Goal: Information Seeking & Learning: Learn about a topic

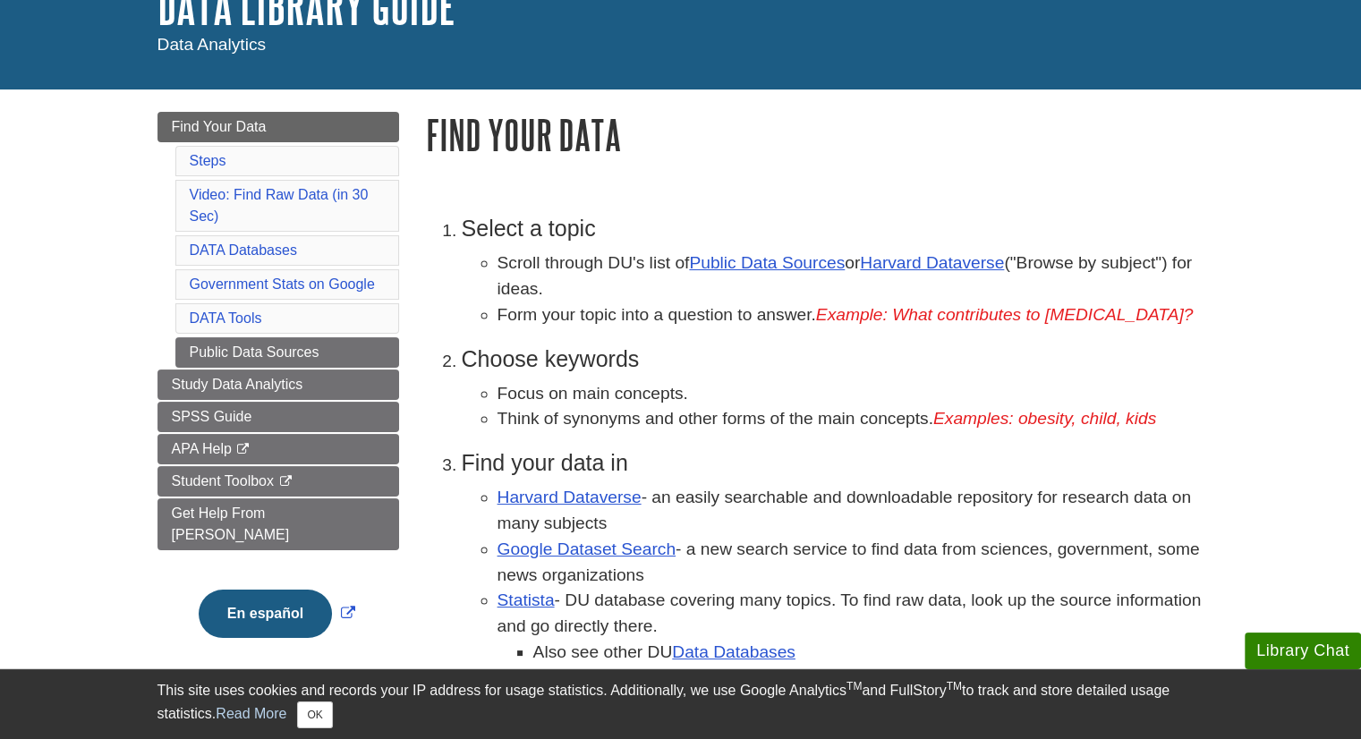
scroll to position [140, 0]
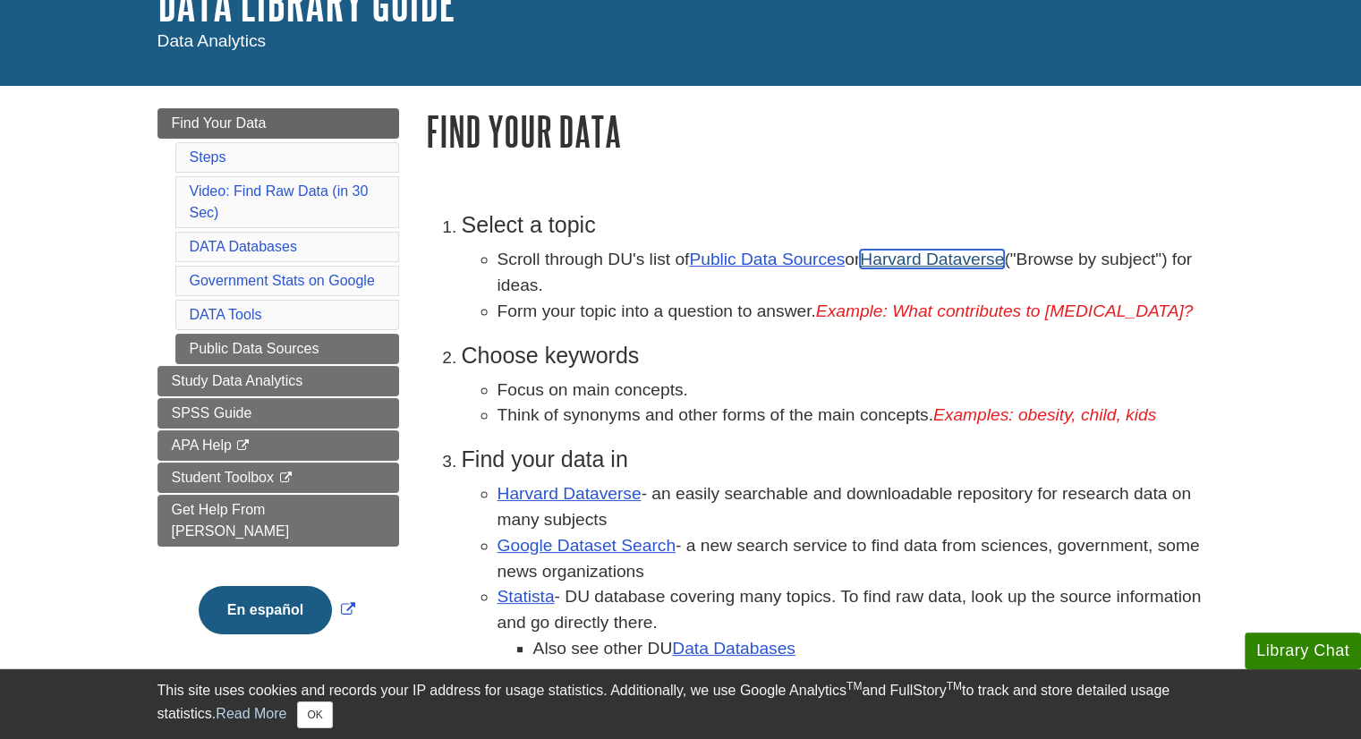
click at [927, 261] on link "Harvard Dataverse" at bounding box center [932, 259] width 144 height 19
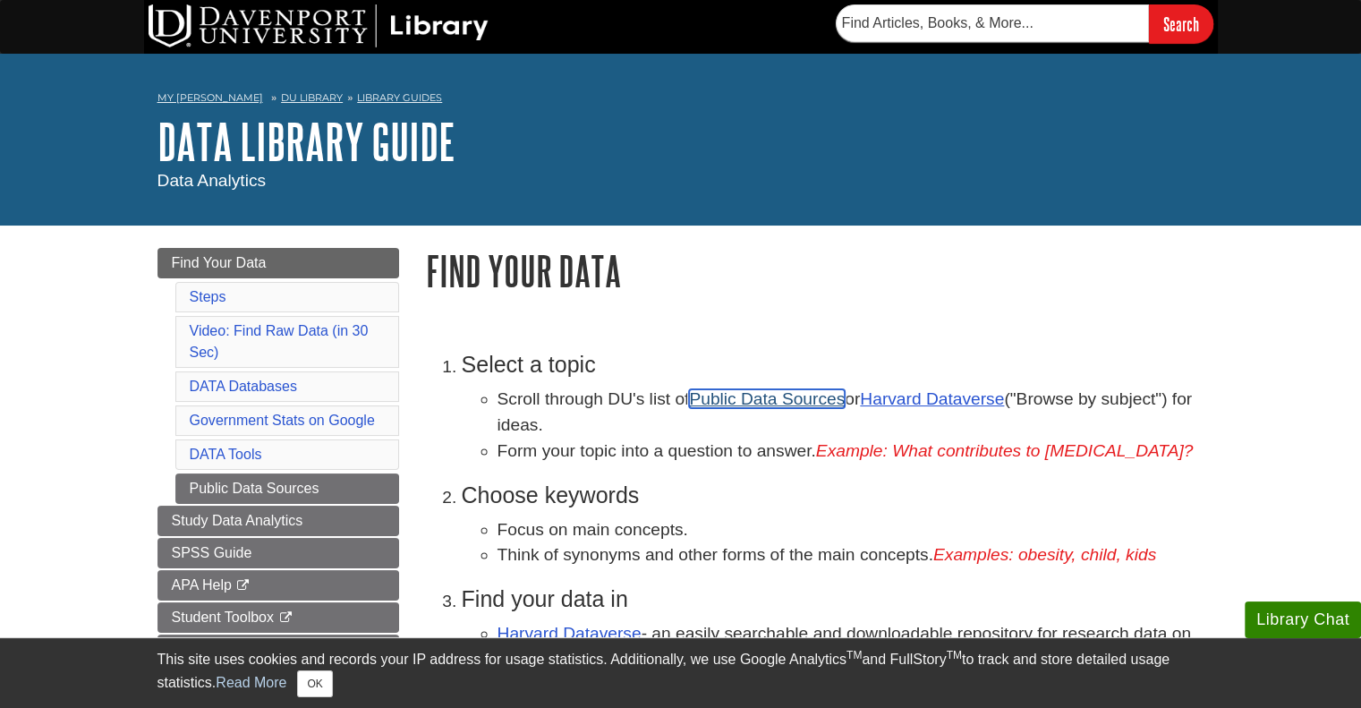
click at [751, 397] on link "Public Data Sources" at bounding box center [767, 398] width 156 height 19
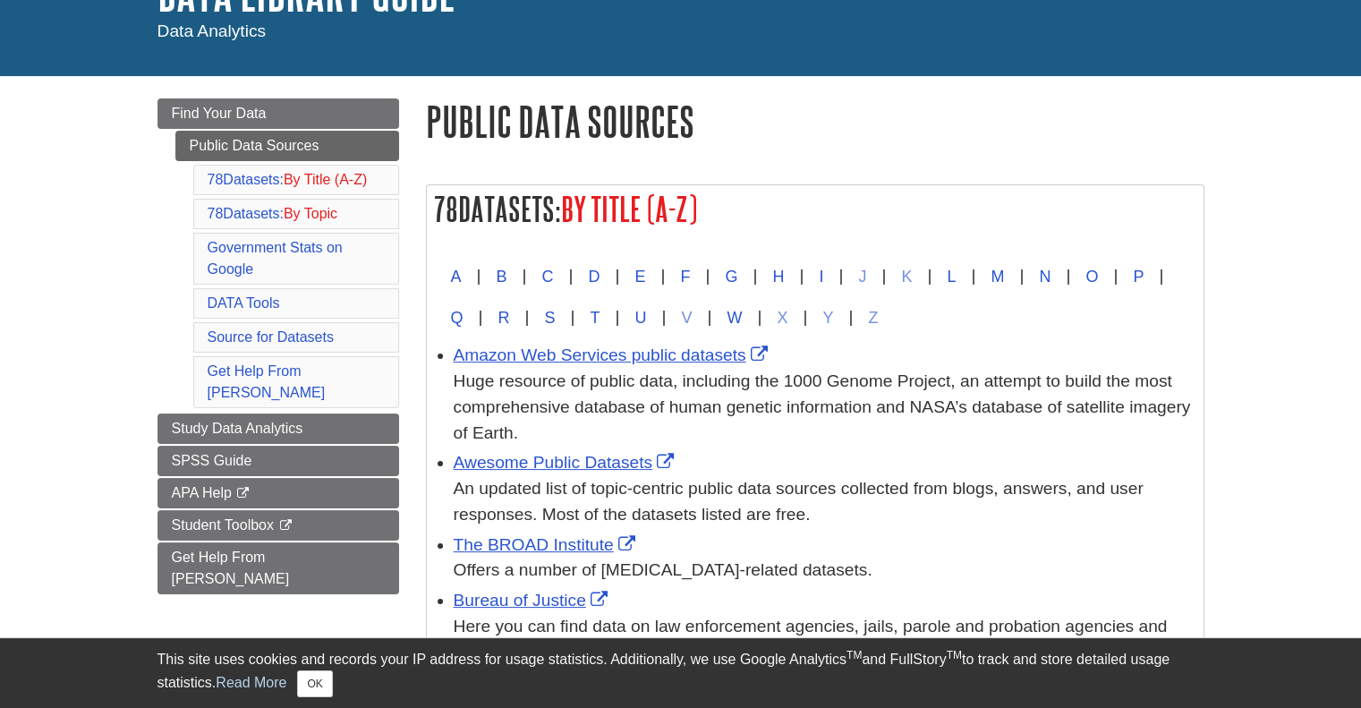
scroll to position [166, 0]
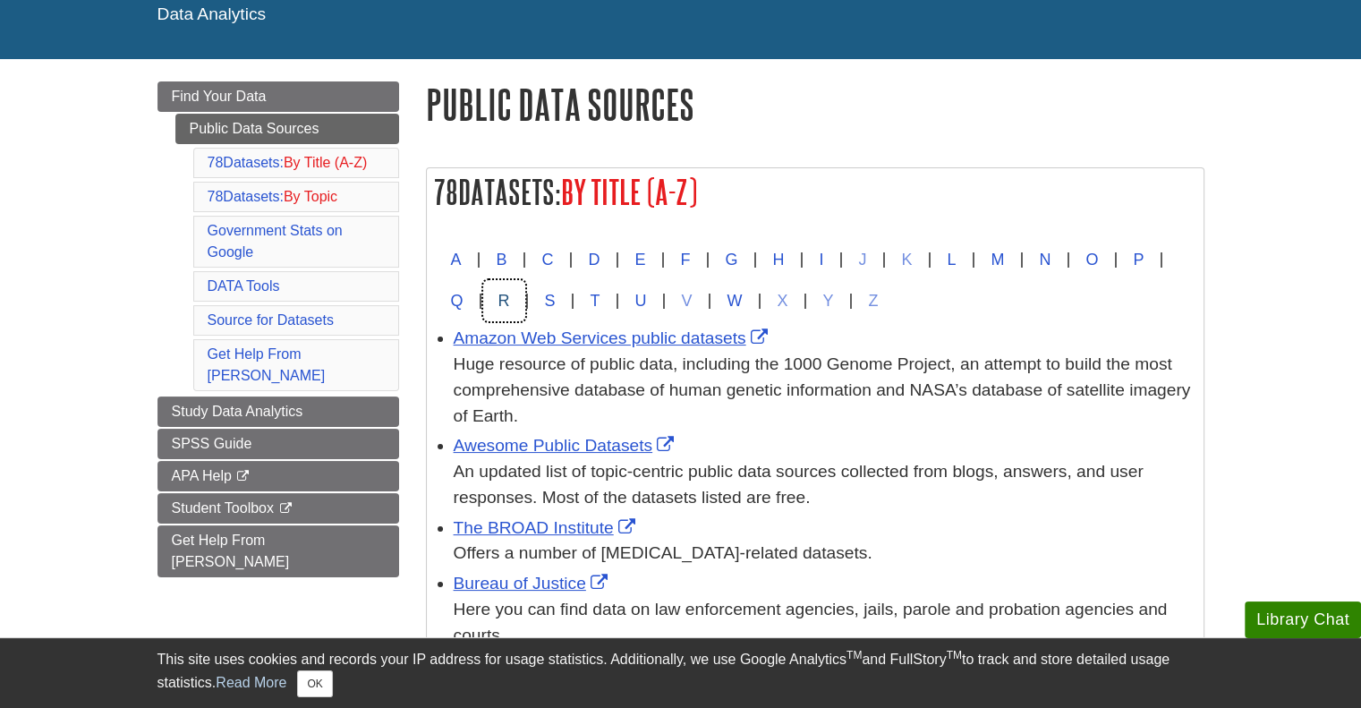
click at [525, 296] on button "R" at bounding box center [504, 300] width 42 height 41
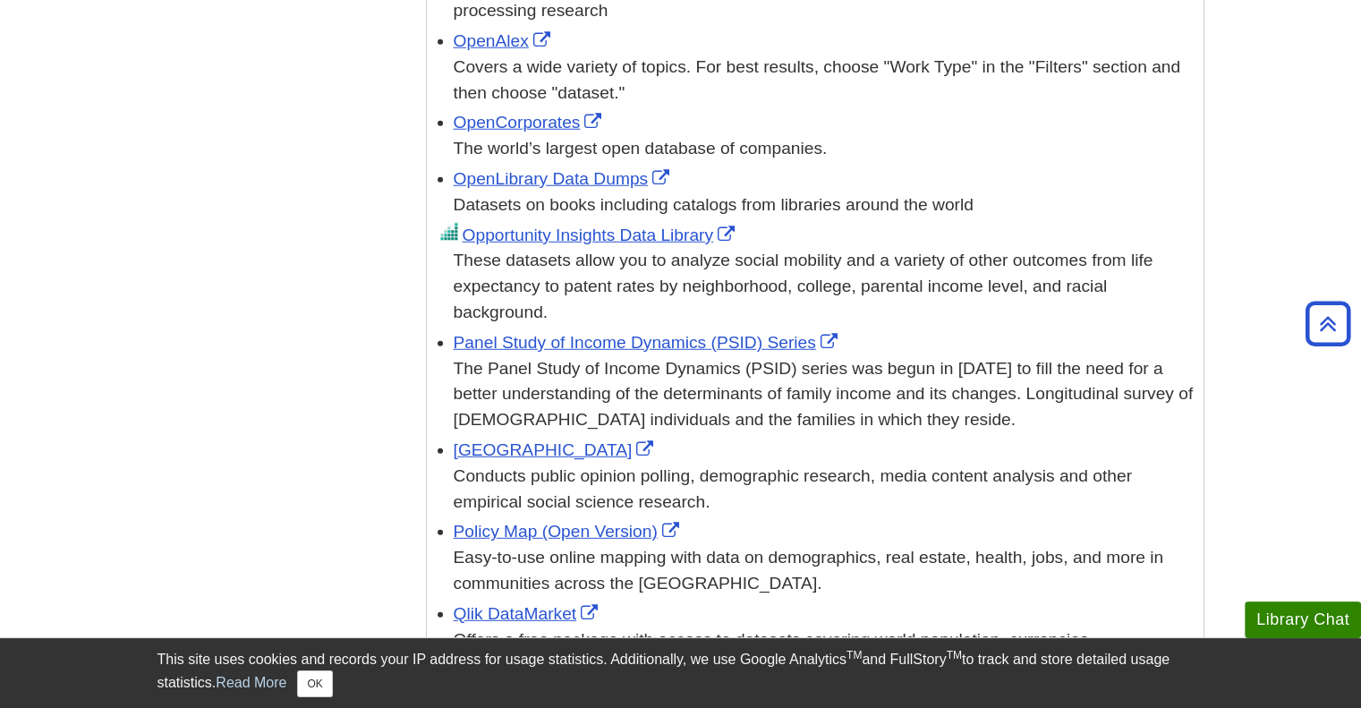
scroll to position [4934, 0]
click at [568, 439] on link "[GEOGRAPHIC_DATA]" at bounding box center [556, 448] width 205 height 19
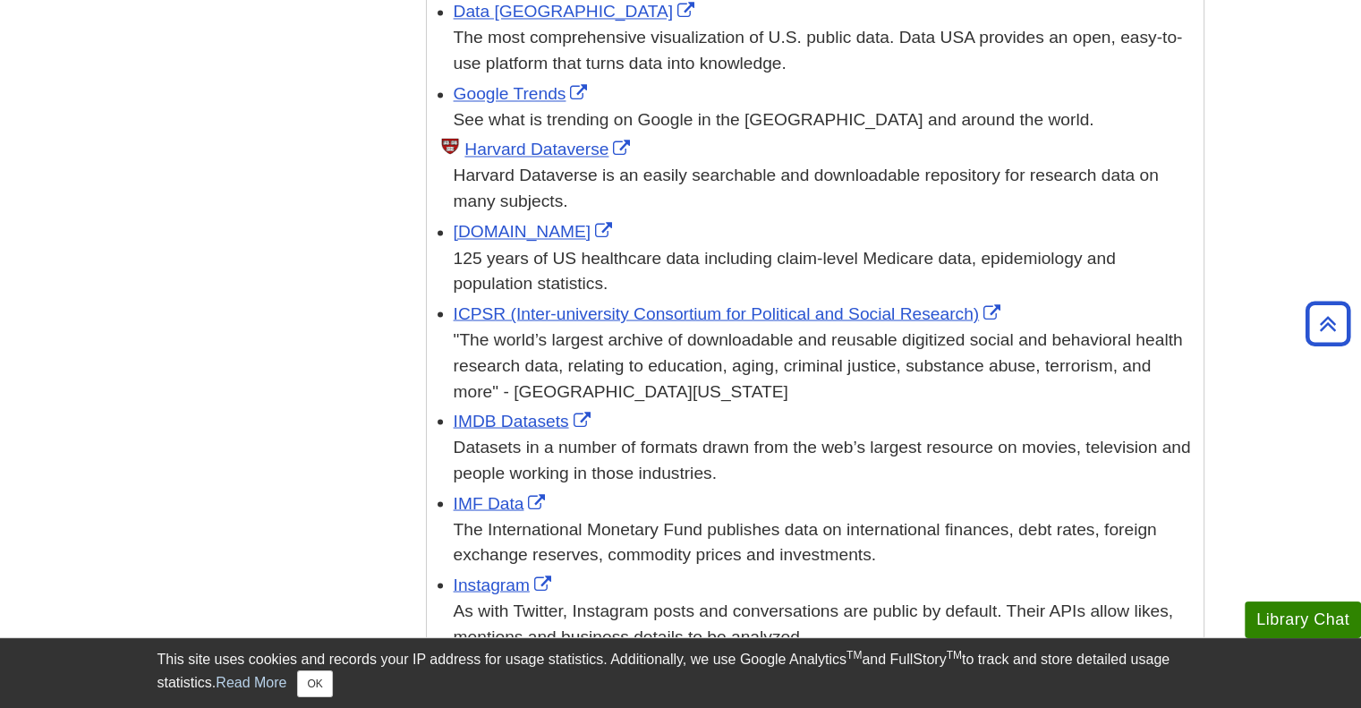
scroll to position [3162, 0]
click at [515, 412] on link "IMDB Datasets" at bounding box center [524, 421] width 141 height 19
